Goal: Transaction & Acquisition: Purchase product/service

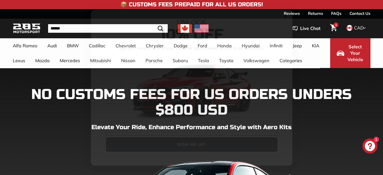
click at [285, 15] on circle "Close dialog" at bounding box center [286, 16] width 8 height 8
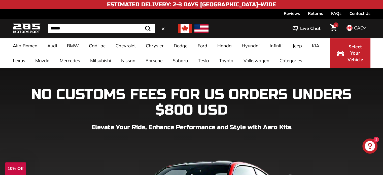
click at [88, 28] on input "Search" at bounding box center [101, 28] width 107 height 9
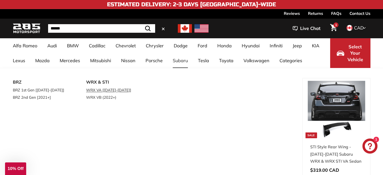
click at [107, 89] on link "WRX VA [[DATE]-[DATE]]" at bounding box center [115, 89] width 59 height 7
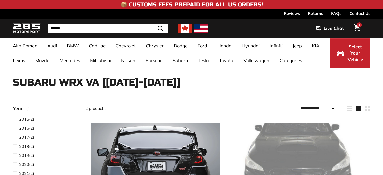
select select "**********"
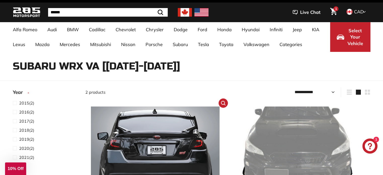
scroll to position [25, 0]
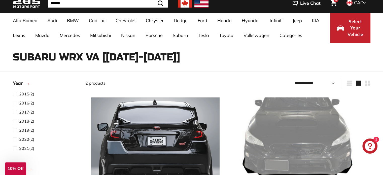
click at [25, 111] on span "2017" at bounding box center [24, 112] width 10 height 5
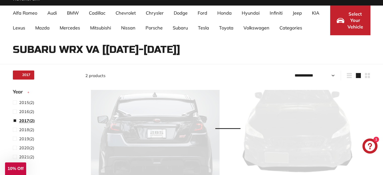
select select "**********"
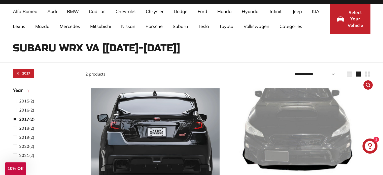
scroll to position [8, 0]
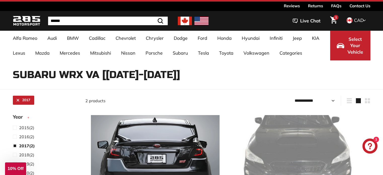
click at [71, 23] on input "Search" at bounding box center [108, 21] width 120 height 9
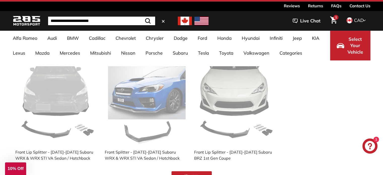
type input "**********"
click at [141, 17] on button ".cls-1{fill:none;stroke:#000;stroke-miterlimit:10;stroke-width:2px} Search" at bounding box center [148, 21] width 15 height 9
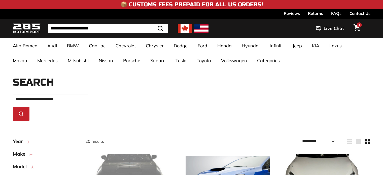
select select "*********"
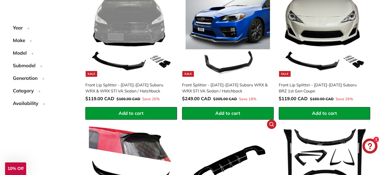
scroll to position [161, 0]
click at [223, 84] on div "Front Splitter - [DATE]-[DATE] Subaru WRX & WRX STI VA Sedan / Hatchback" at bounding box center [225, 88] width 87 height 12
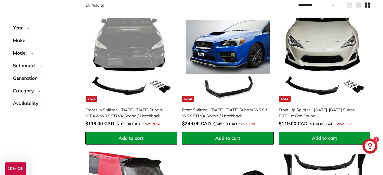
scroll to position [136, 0]
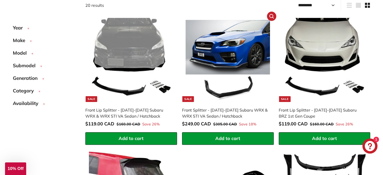
click at [237, 111] on div "Front Splitter - [DATE]-[DATE] Subaru WRX & WRX STI VA Sedan / Hatchback" at bounding box center [225, 113] width 87 height 12
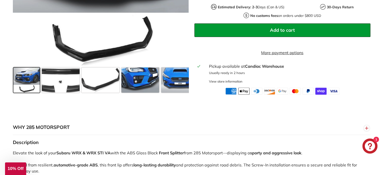
scroll to position [227, 0]
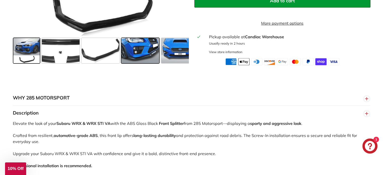
click at [147, 55] on span at bounding box center [141, 50] width 38 height 25
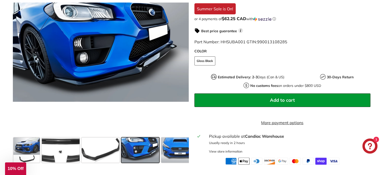
scroll to position [126, 0]
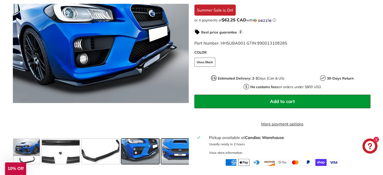
click at [171, 158] on span at bounding box center [180, 151] width 38 height 25
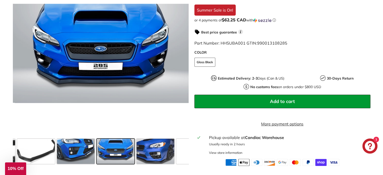
scroll to position [0, 78]
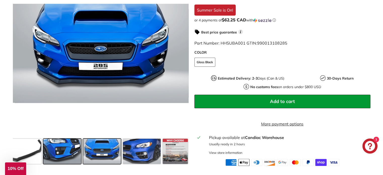
click at [63, 156] on span at bounding box center [62, 151] width 38 height 25
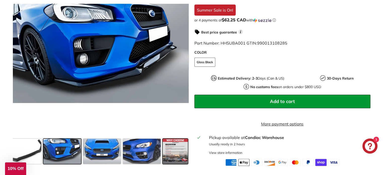
click at [169, 160] on span at bounding box center [175, 151] width 25 height 25
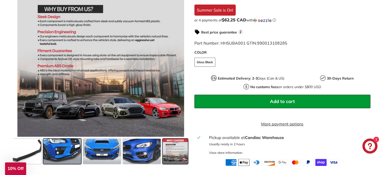
click at [68, 156] on span at bounding box center [62, 151] width 38 height 25
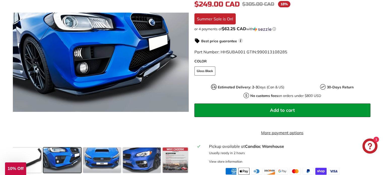
scroll to position [126, 0]
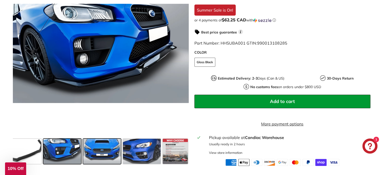
click at [108, 160] on span at bounding box center [102, 151] width 38 height 25
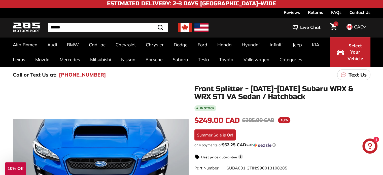
scroll to position [0, 0]
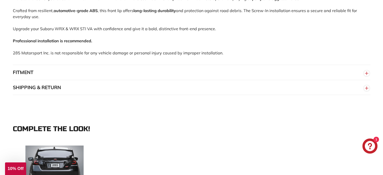
scroll to position [353, 0]
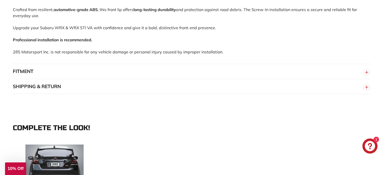
click at [368, 75] on circle "button" at bounding box center [367, 73] width 6 height 6
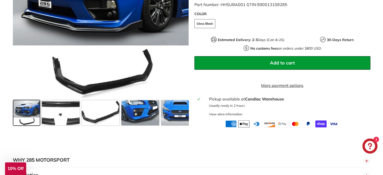
scroll to position [176, 0]
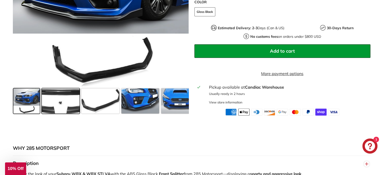
click at [57, 111] on span at bounding box center [61, 100] width 38 height 25
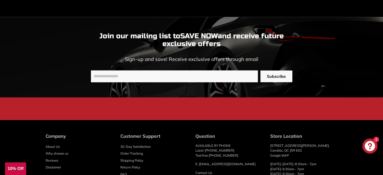
scroll to position [1311, 0]
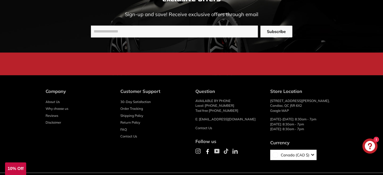
click at [146, 106] on link "30-Day Satisfaction" at bounding box center [136, 102] width 31 height 7
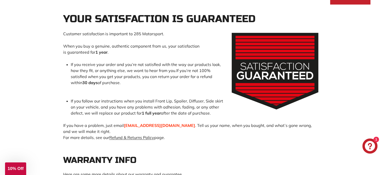
scroll to position [76, 0]
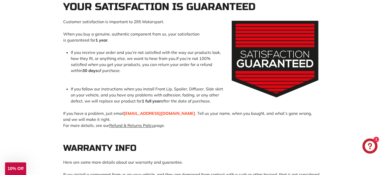
click at [136, 126] on link "Refund & Returns Policy" at bounding box center [131, 125] width 45 height 5
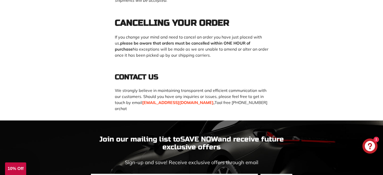
scroll to position [681, 0]
